Goal: Task Accomplishment & Management: Use online tool/utility

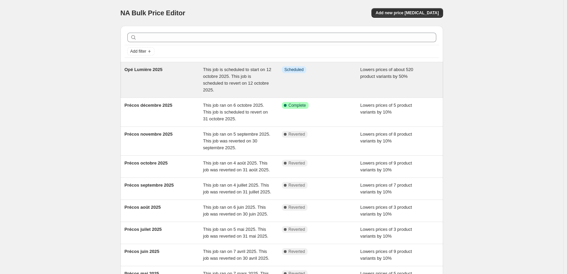
click at [220, 78] on span "This job is scheduled to start on 12 octobre 2025. This job is scheduled to rev…" at bounding box center [237, 79] width 68 height 25
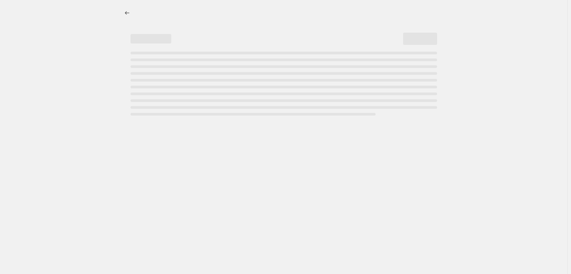
select select "percentage"
select select "no_change"
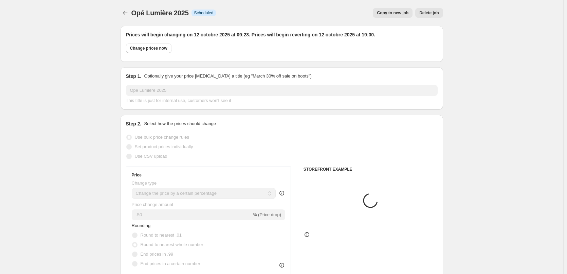
select select "collection"
